Goal: Transaction & Acquisition: Register for event/course

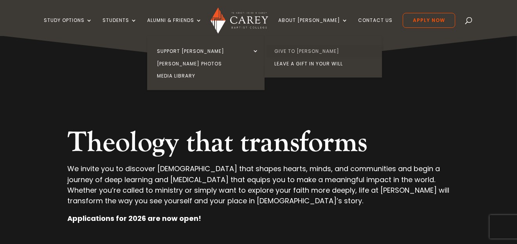
click at [302, 51] on link "Give to [PERSON_NAME]" at bounding box center [326, 51] width 118 height 13
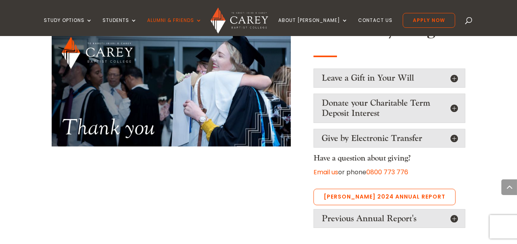
scroll to position [627, 0]
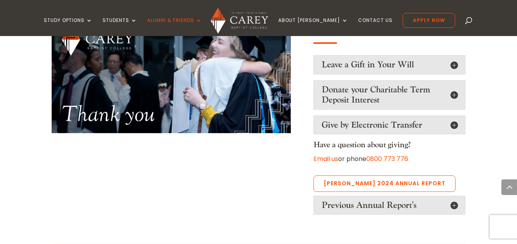
click at [436, 120] on h5 "Give by Electronic Transfer" at bounding box center [390, 125] width 136 height 10
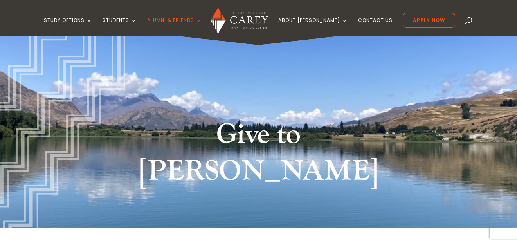
scroll to position [0, 0]
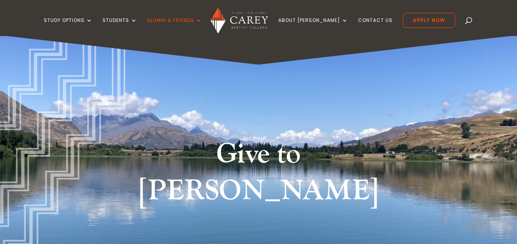
click at [322, 63] on div "Give to [PERSON_NAME]" at bounding box center [258, 141] width 517 height 212
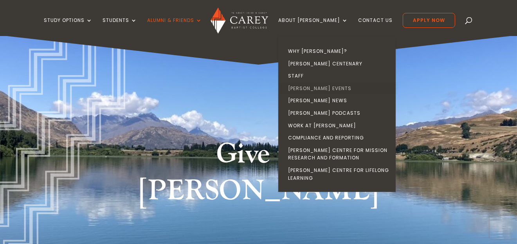
click at [332, 89] on link "[PERSON_NAME] Events" at bounding box center [339, 88] width 118 height 13
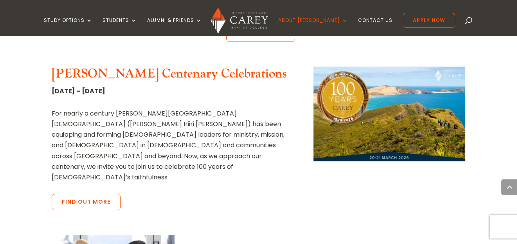
scroll to position [430, 0]
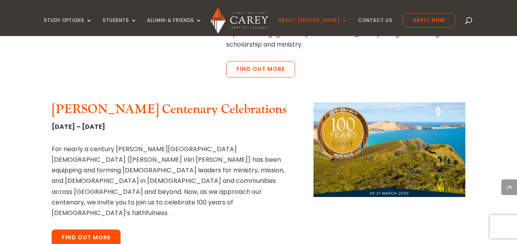
click at [101, 230] on link "Find out more" at bounding box center [86, 238] width 69 height 16
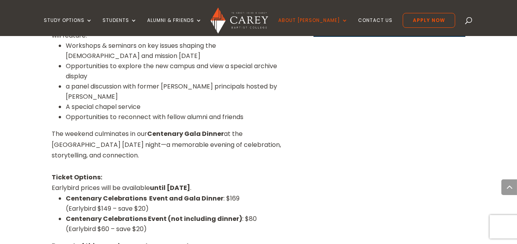
scroll to position [627, 0]
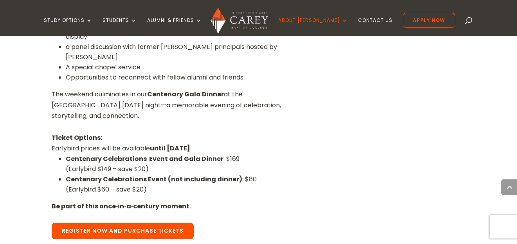
click at [177, 223] on link "Register Now and Purchase Tickets" at bounding box center [123, 231] width 142 height 16
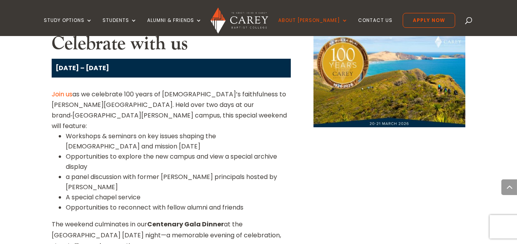
scroll to position [430, 0]
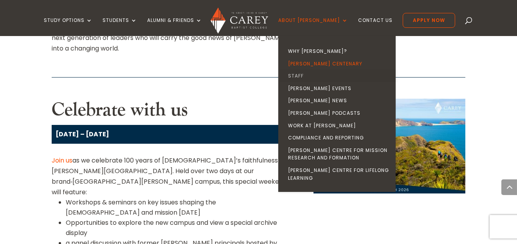
click at [326, 74] on link "Staff" at bounding box center [339, 76] width 118 height 13
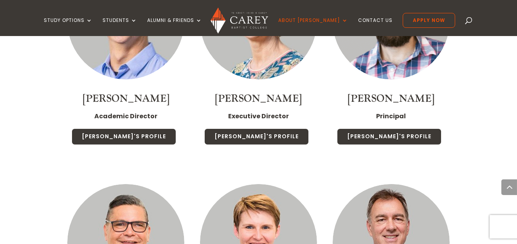
scroll to position [940, 0]
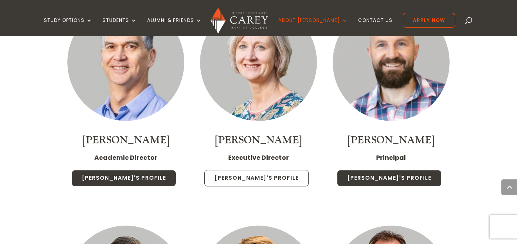
click at [266, 179] on link "[PERSON_NAME]'s Profile" at bounding box center [256, 178] width 105 height 16
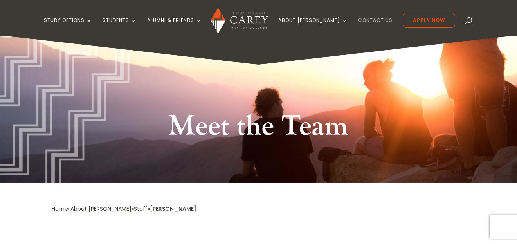
click at [358, 18] on link "Contact Us" at bounding box center [375, 27] width 34 height 18
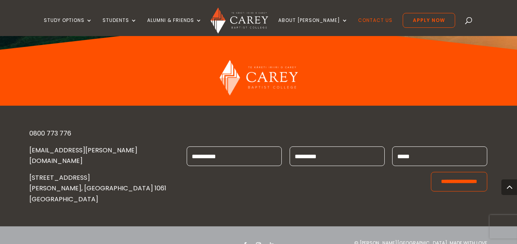
scroll to position [1096, 0]
